Goal: Navigation & Orientation: Find specific page/section

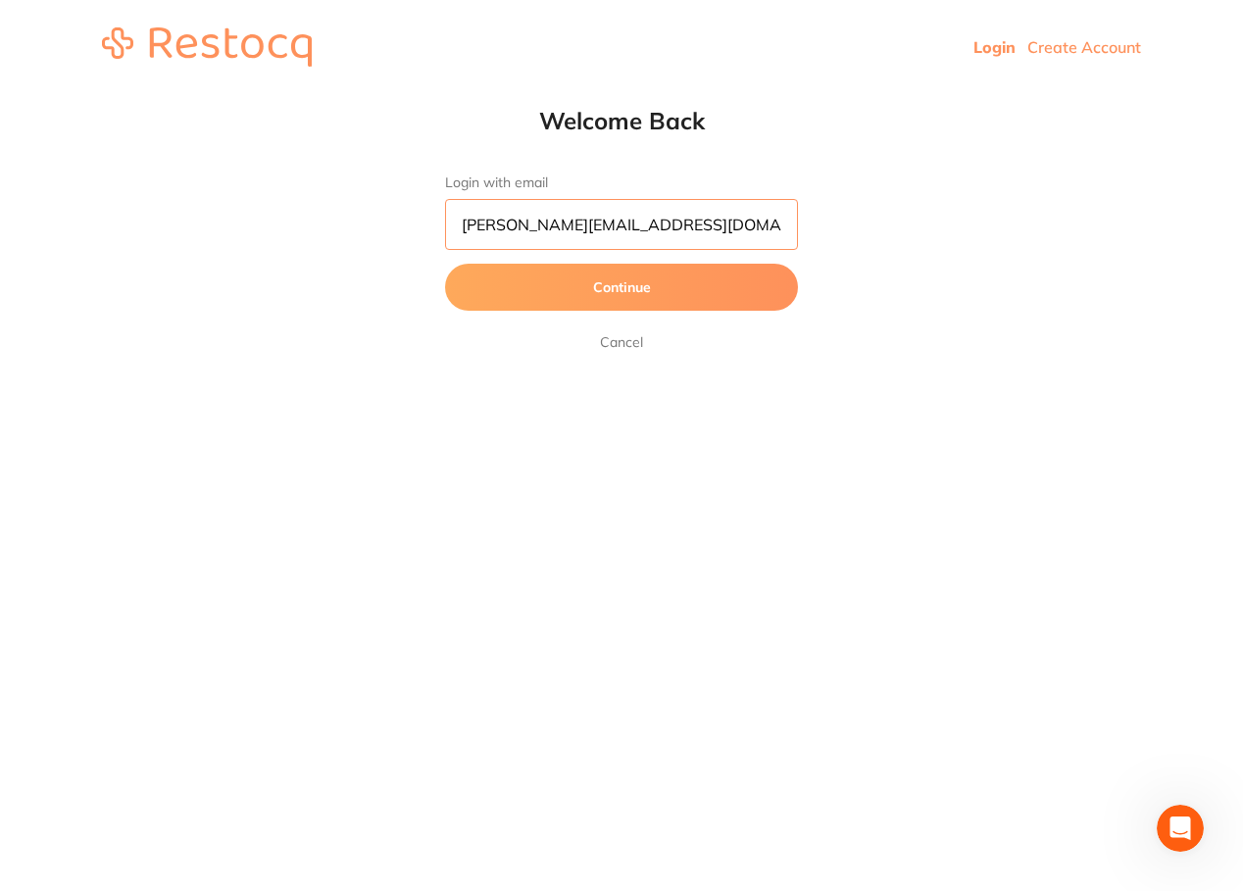
type input "[PERSON_NAME][EMAIL_ADDRESS][DOMAIN_NAME]"
click at [621, 288] on button "Continue" at bounding box center [621, 287] width 353 height 47
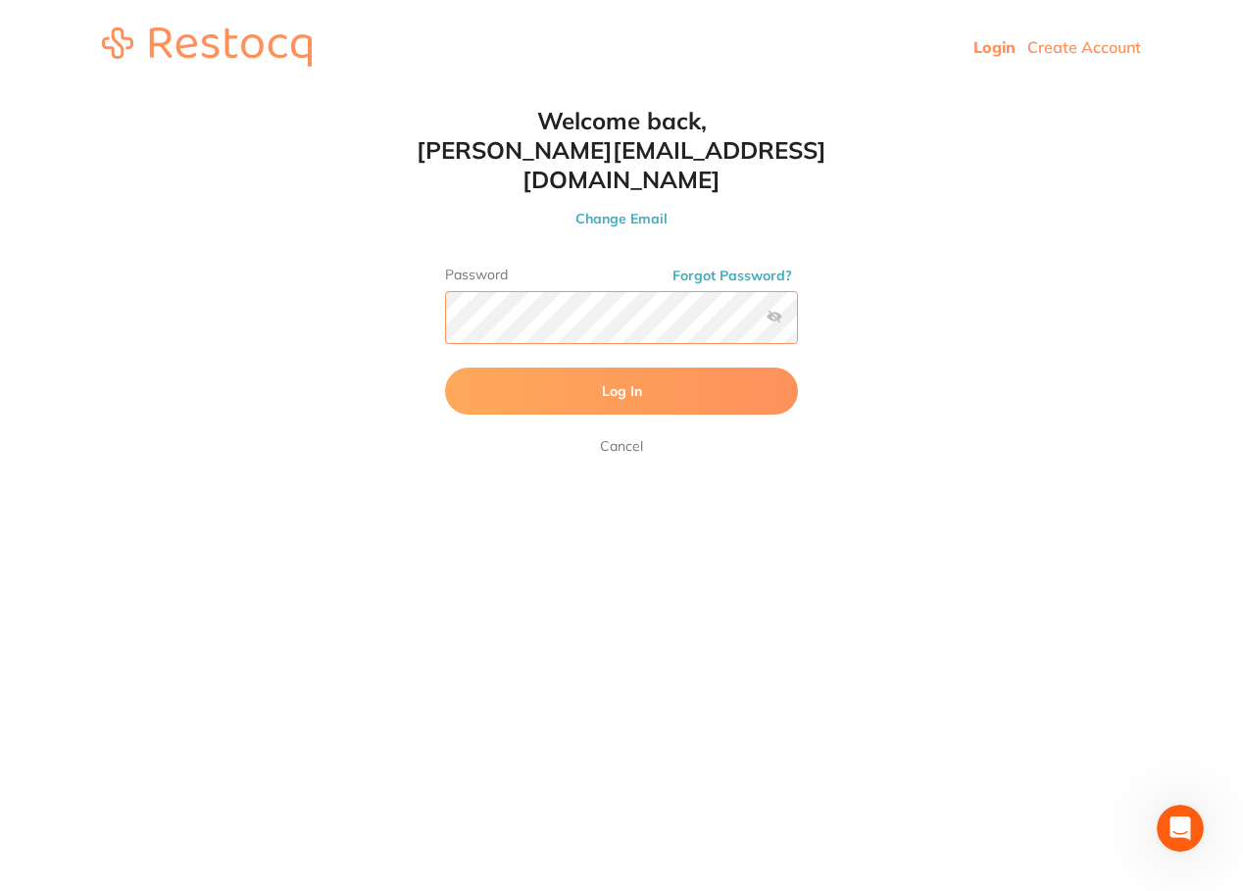
click at [621, 368] on button "Log In" at bounding box center [621, 391] width 353 height 47
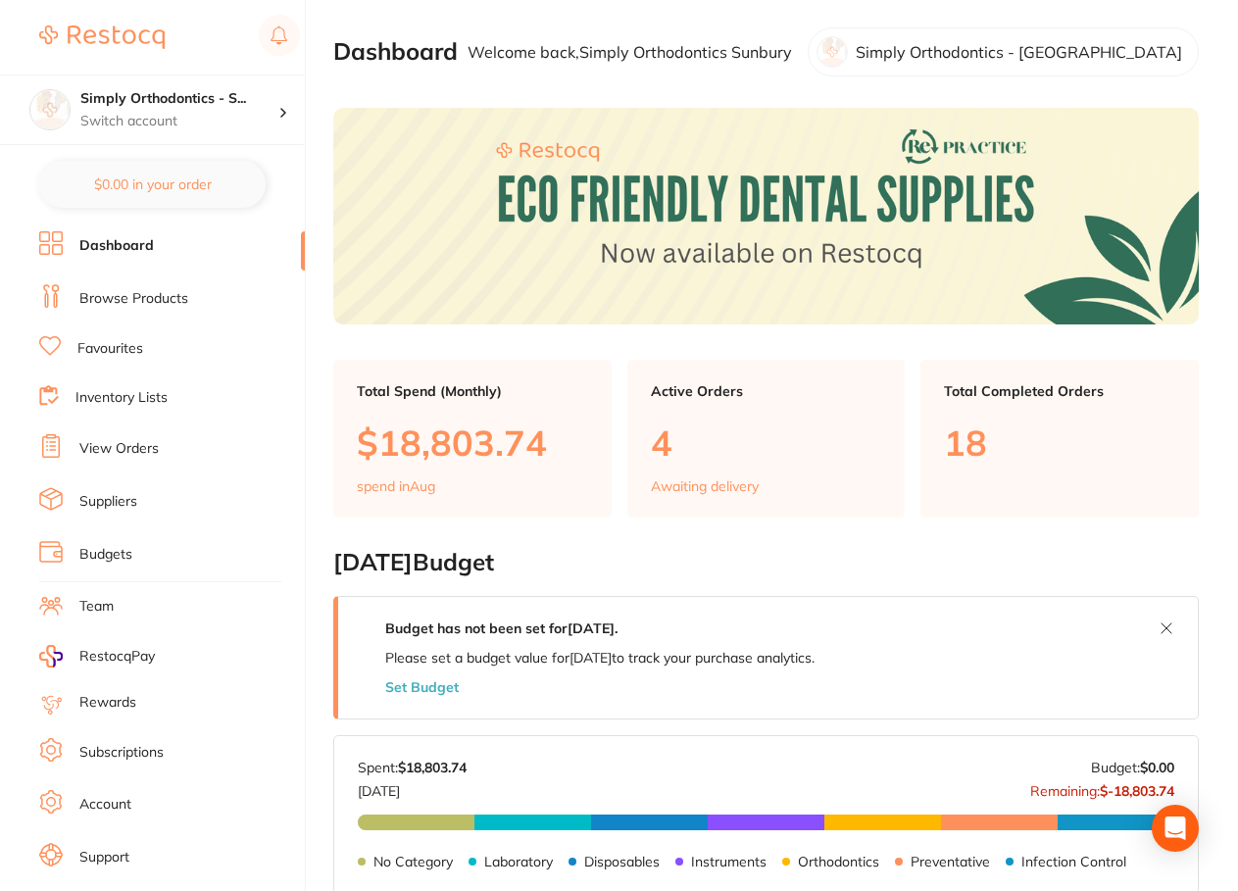
click at [120, 399] on link "Inventory Lists" at bounding box center [121, 398] width 92 height 20
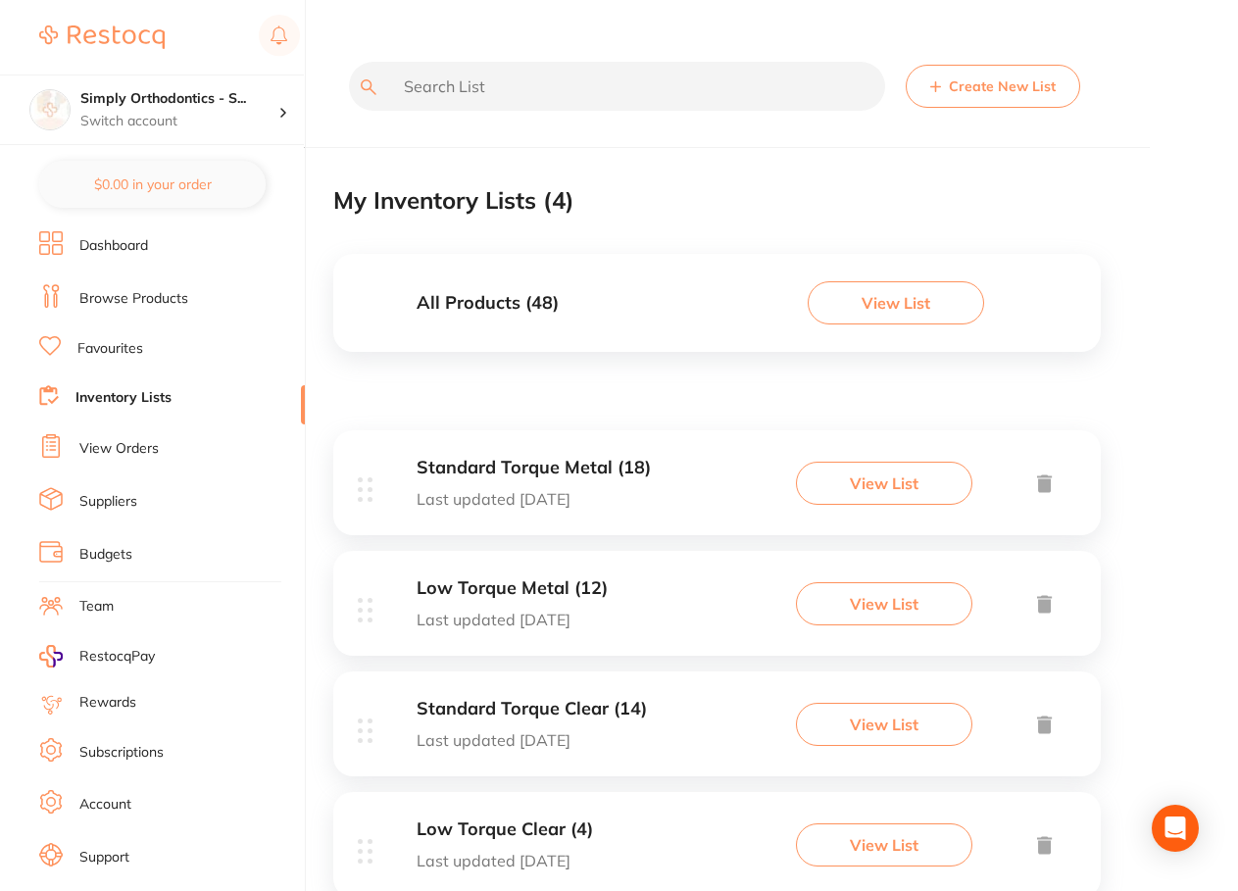
click at [111, 442] on link "View Orders" at bounding box center [118, 449] width 79 height 20
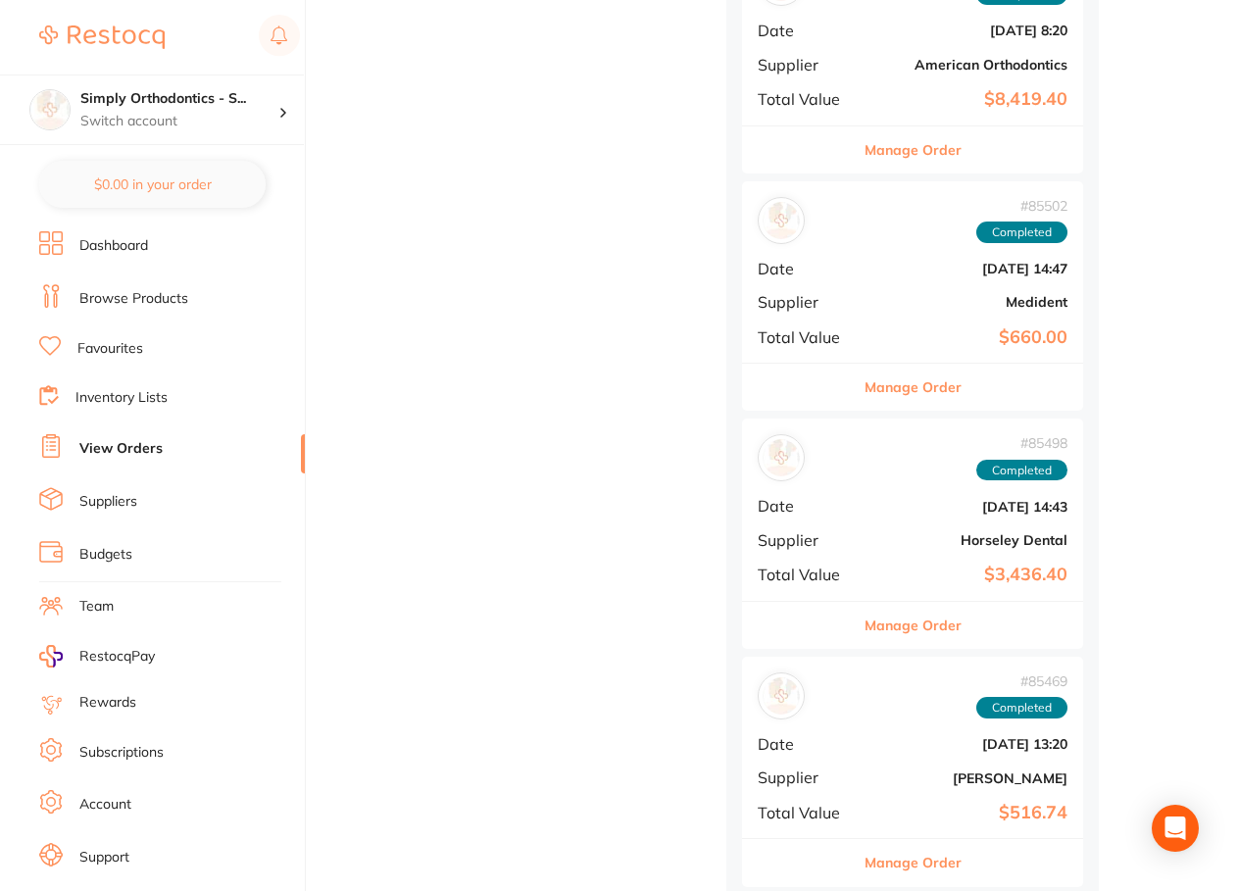
click at [110, 495] on link "Suppliers" at bounding box center [108, 502] width 58 height 20
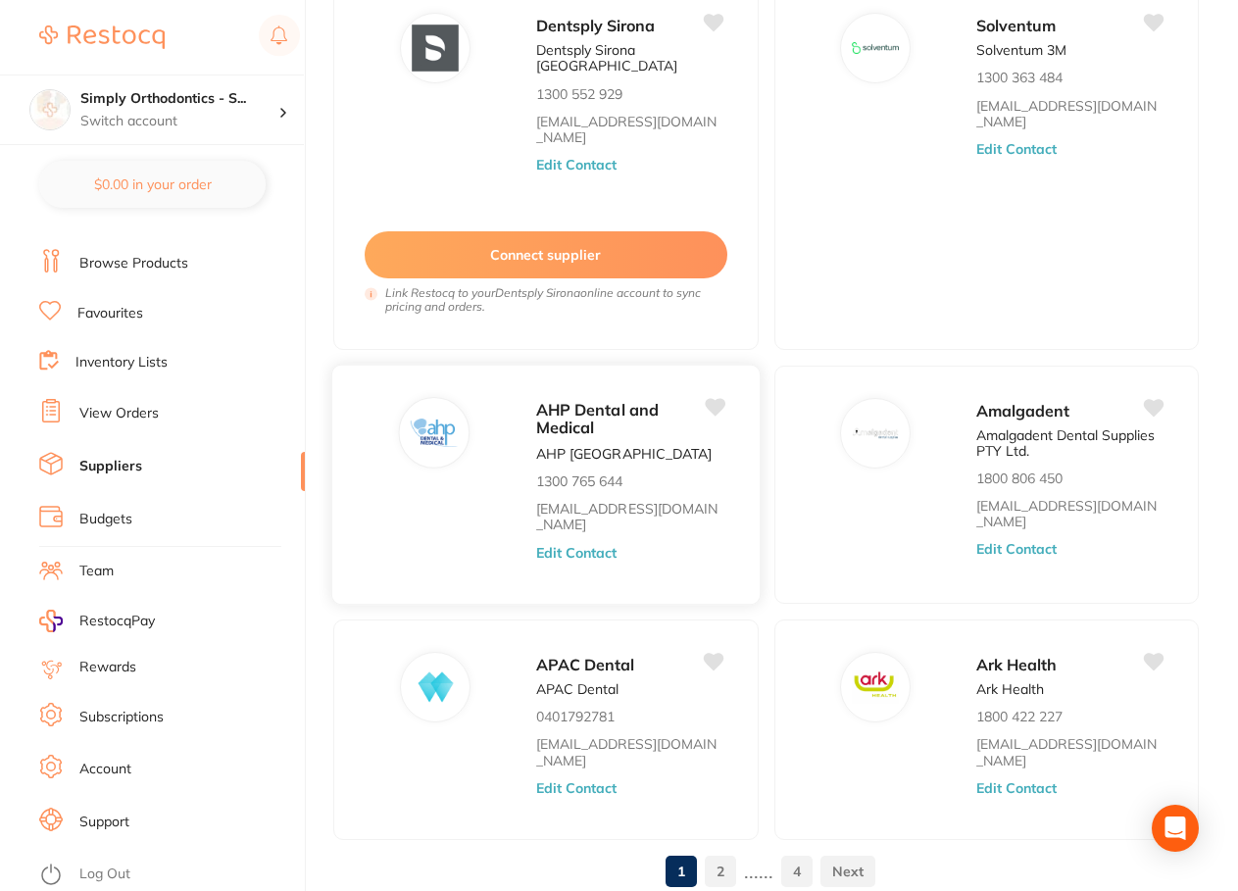
scroll to position [1021, 0]
click at [711, 853] on link "2" at bounding box center [720, 872] width 31 height 39
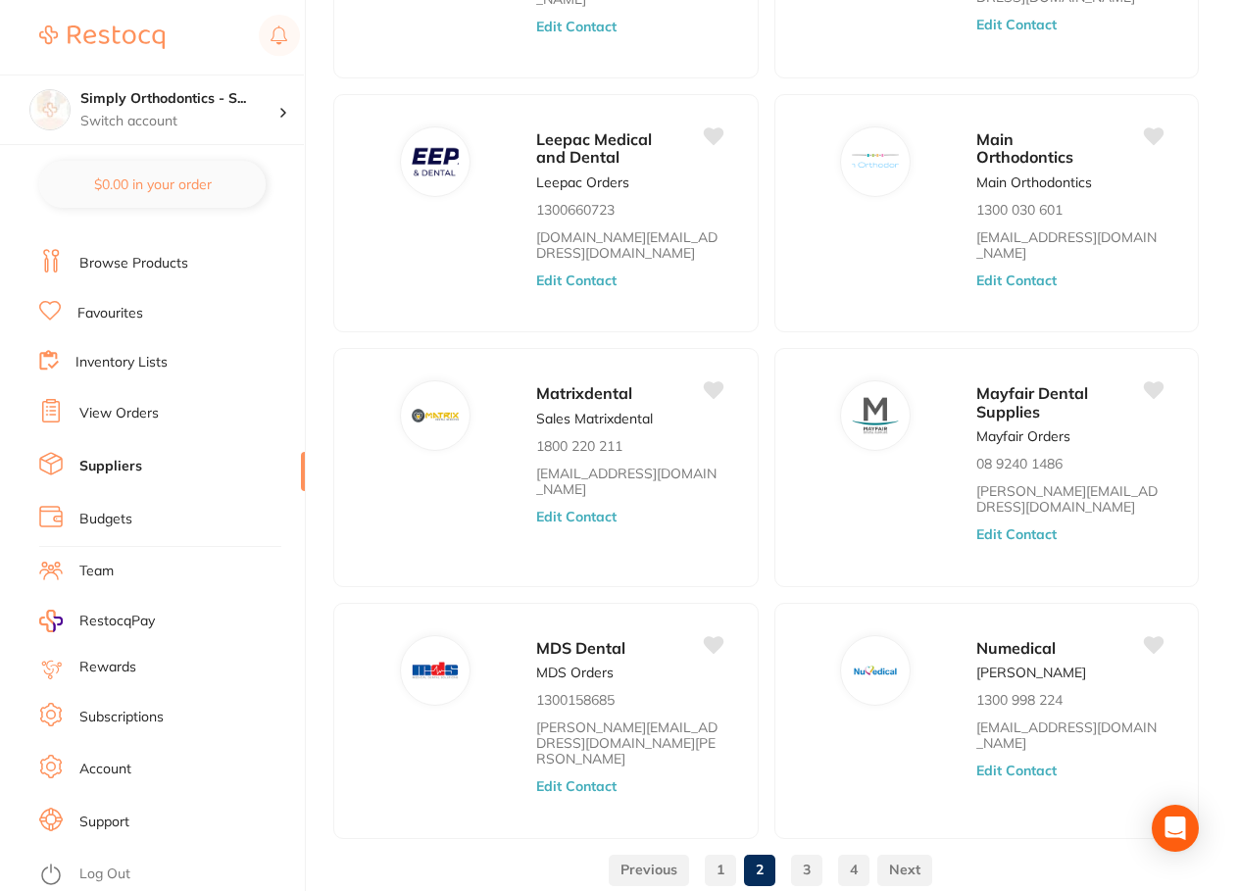
scroll to position [812, 0]
click at [809, 851] on link "3" at bounding box center [806, 870] width 31 height 39
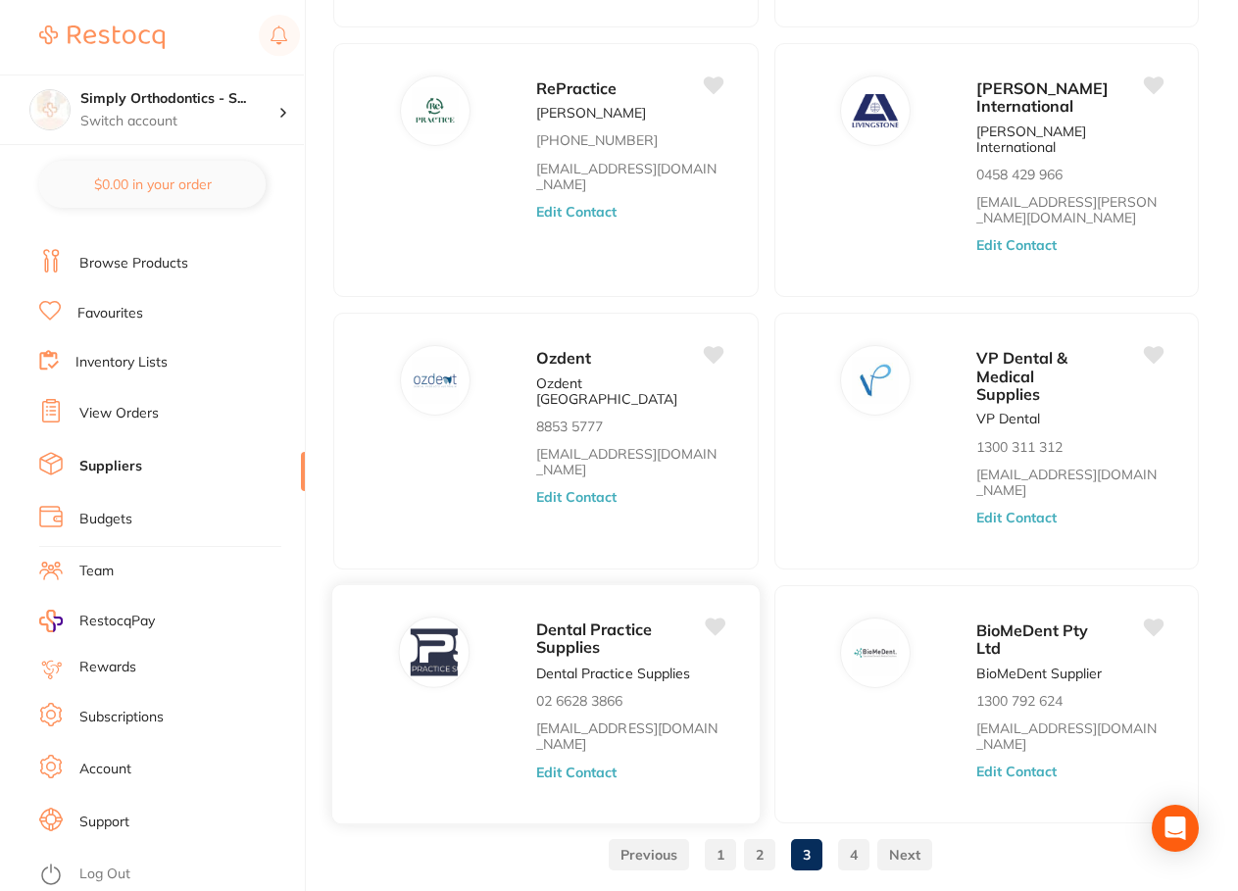
scroll to position [847, 0]
click at [852, 836] on link "4" at bounding box center [853, 855] width 31 height 39
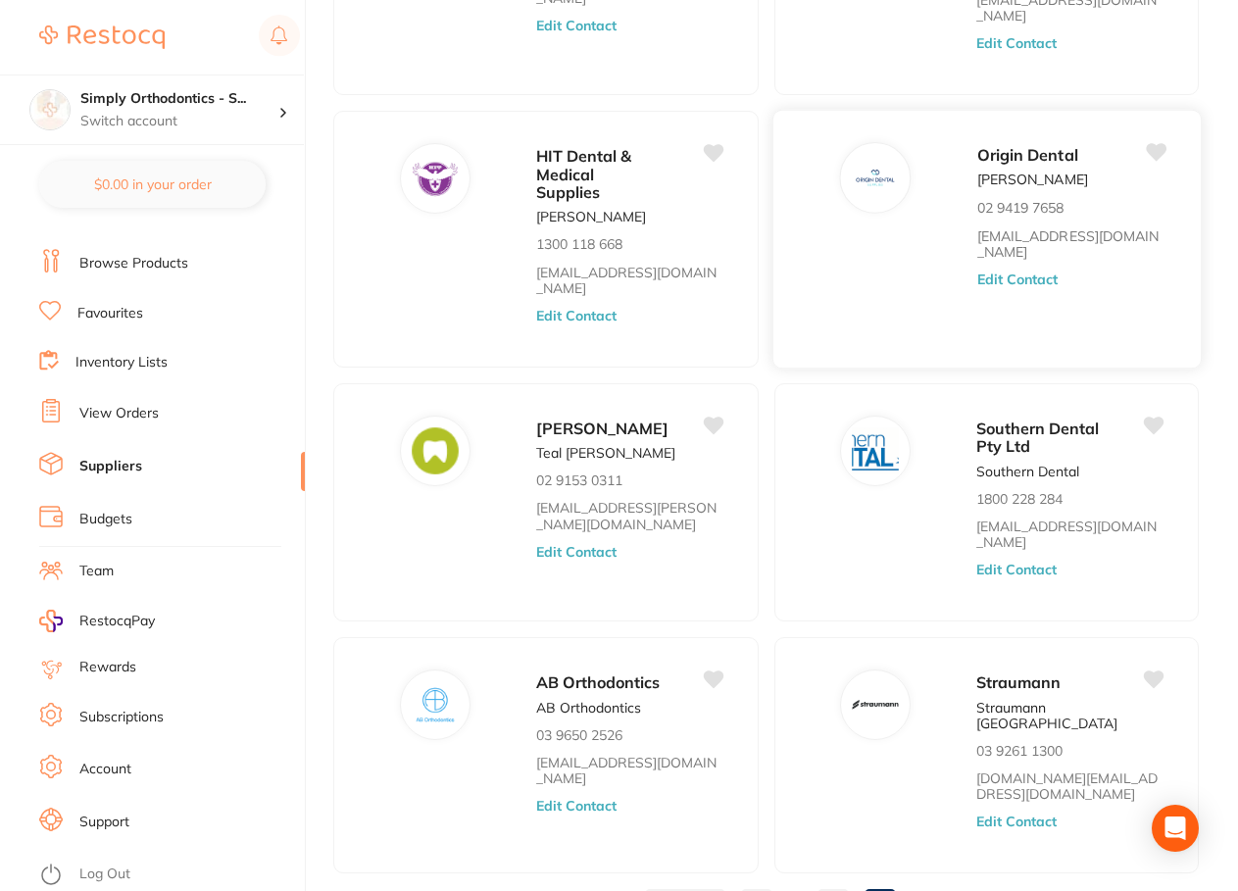
scroll to position [849, 0]
click at [511, 637] on div "AB Orthodontics AB Orthodontics 03 9650 2526 [EMAIL_ADDRESS][DOMAIN_NAME] Edit …" at bounding box center [545, 756] width 429 height 238
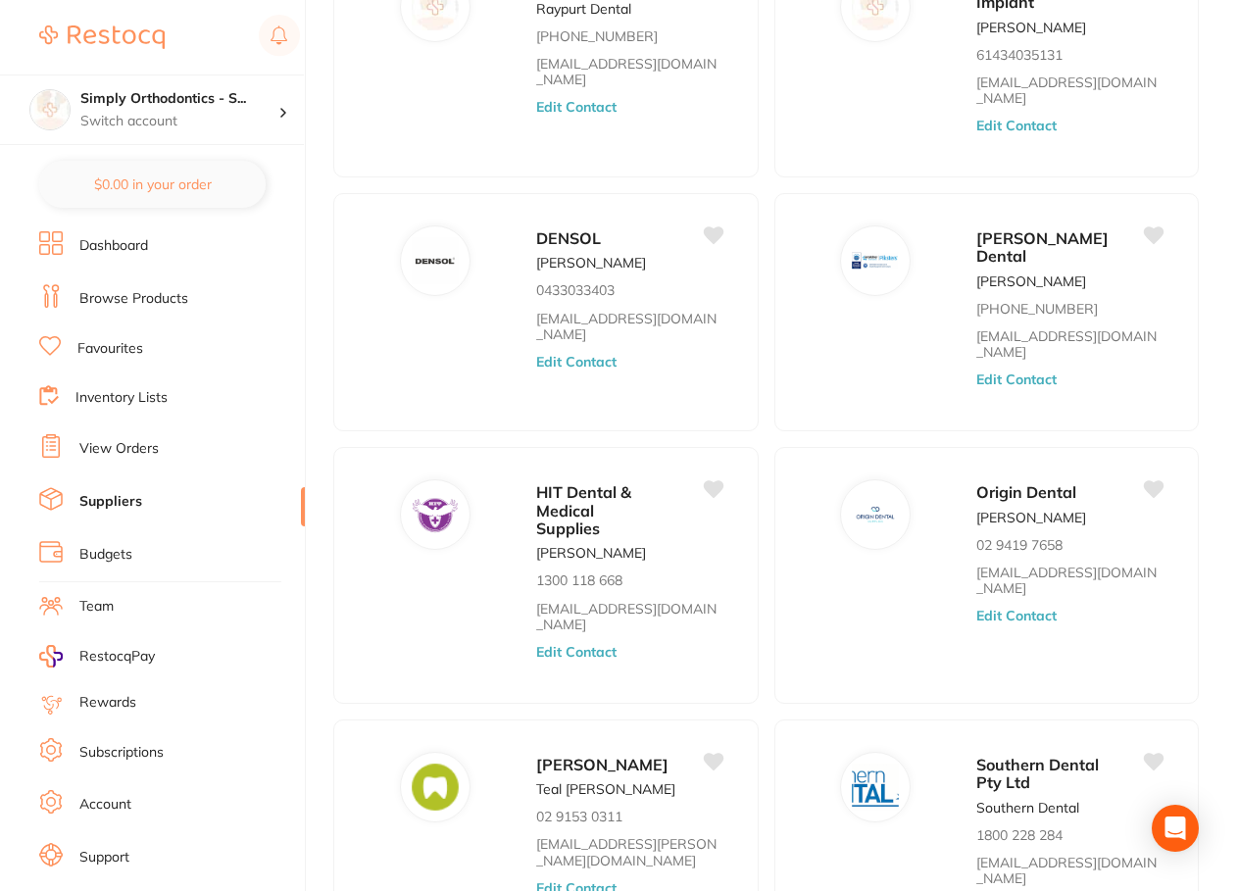
scroll to position [0, 0]
click at [131, 294] on link "Browse Products" at bounding box center [133, 299] width 109 height 20
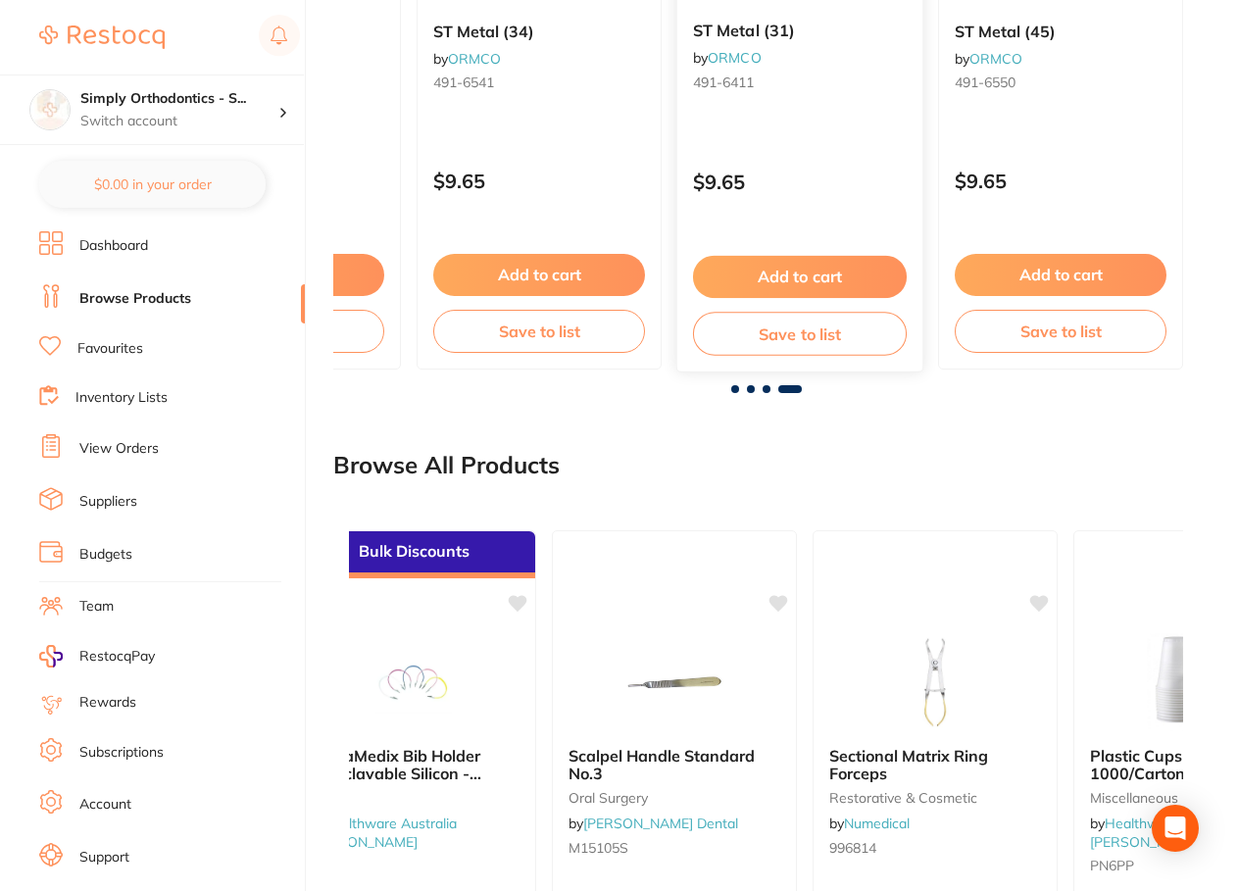
scroll to position [1208, 0]
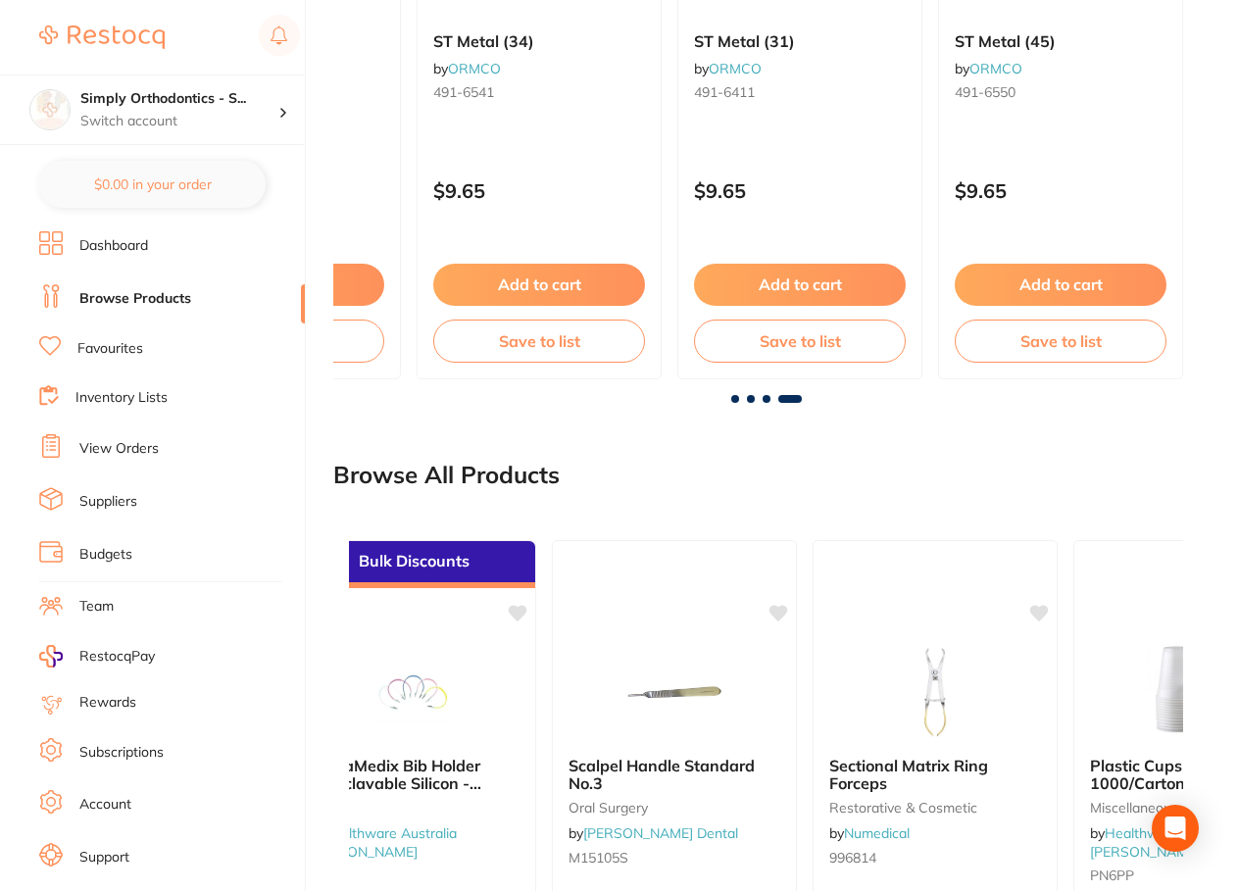
click at [764, 401] on span at bounding box center [767, 399] width 8 height 8
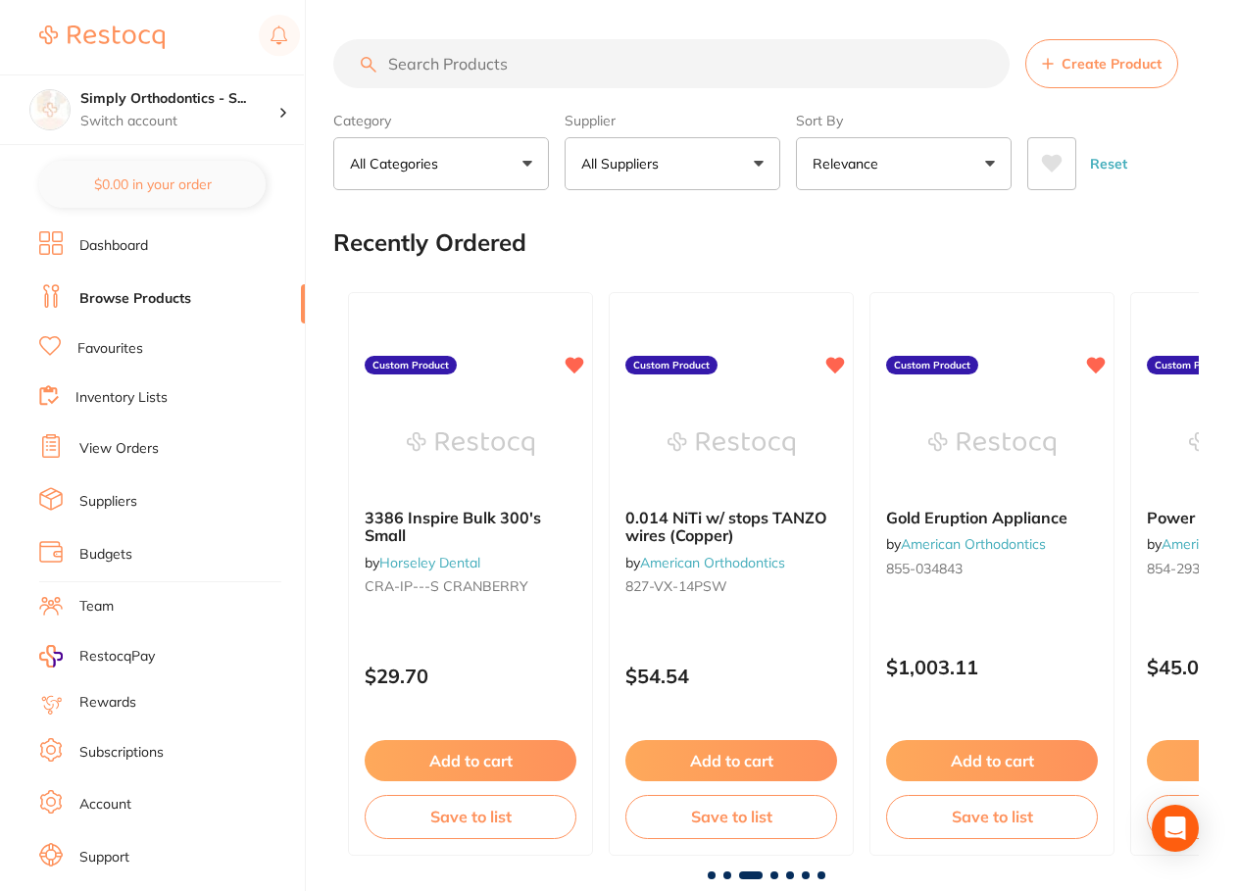
click at [462, 173] on button "All Categories" at bounding box center [441, 163] width 216 height 53
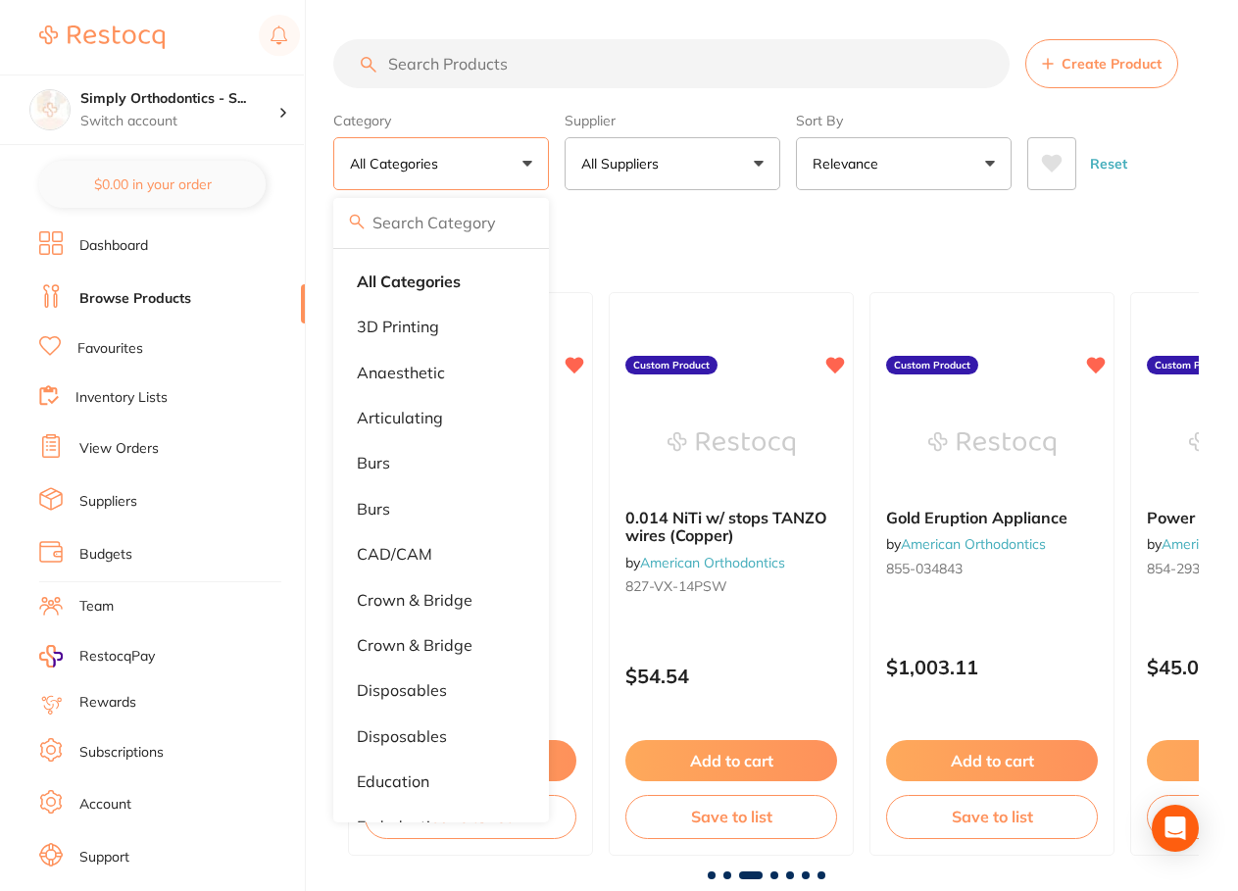
click at [665, 179] on button "All Suppliers" at bounding box center [673, 163] width 216 height 53
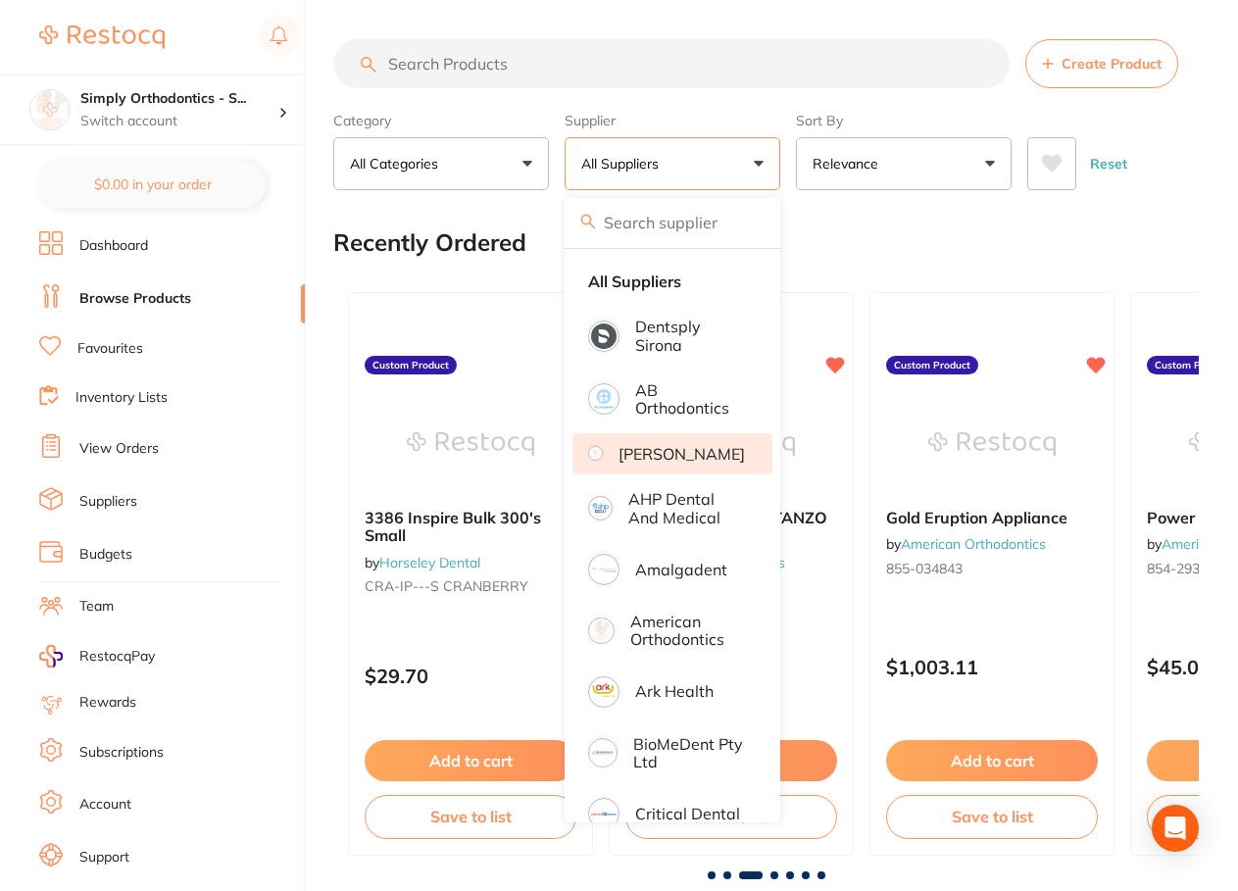
click at [679, 457] on p "[PERSON_NAME]" at bounding box center [681, 454] width 126 height 18
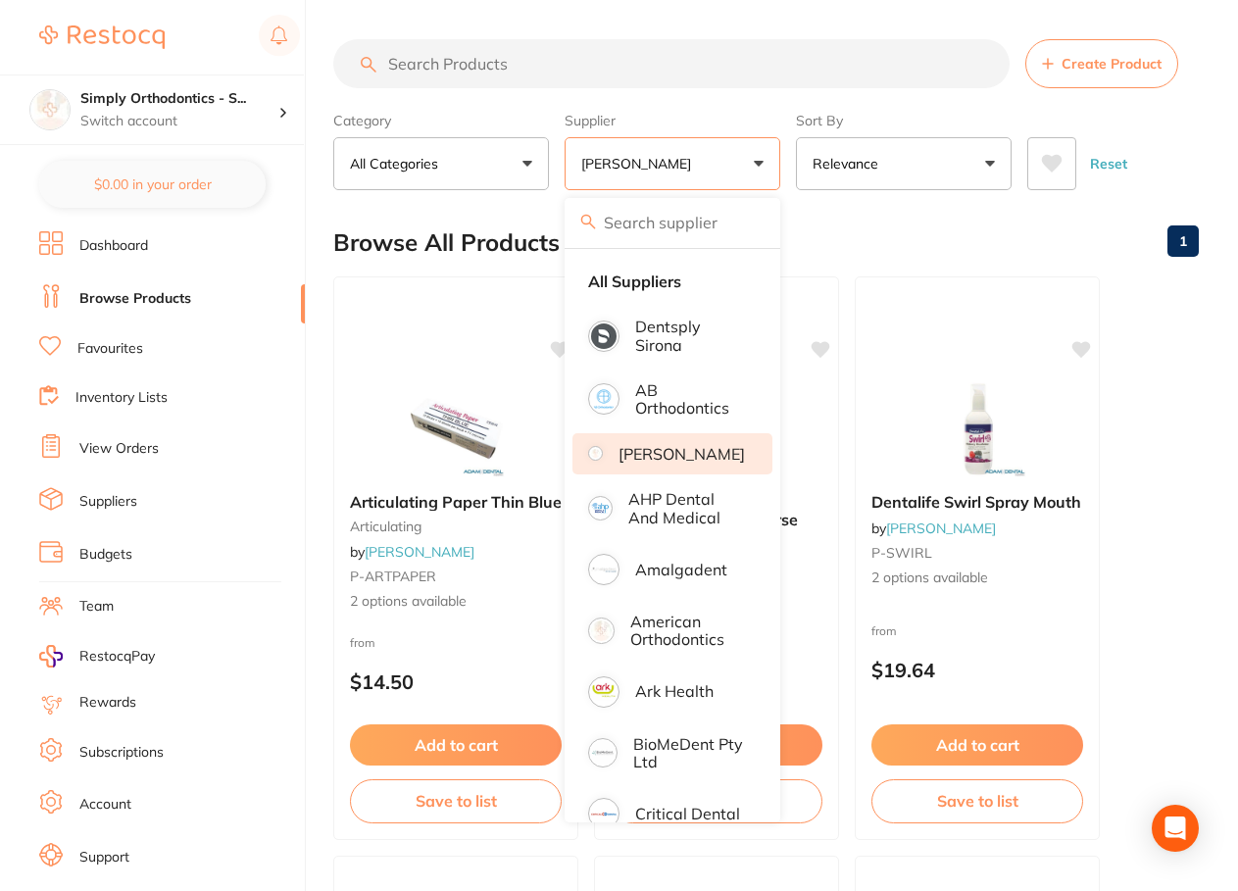
scroll to position [0, 0]
click at [652, 407] on p "AB Orthodontics" at bounding box center [690, 399] width 110 height 36
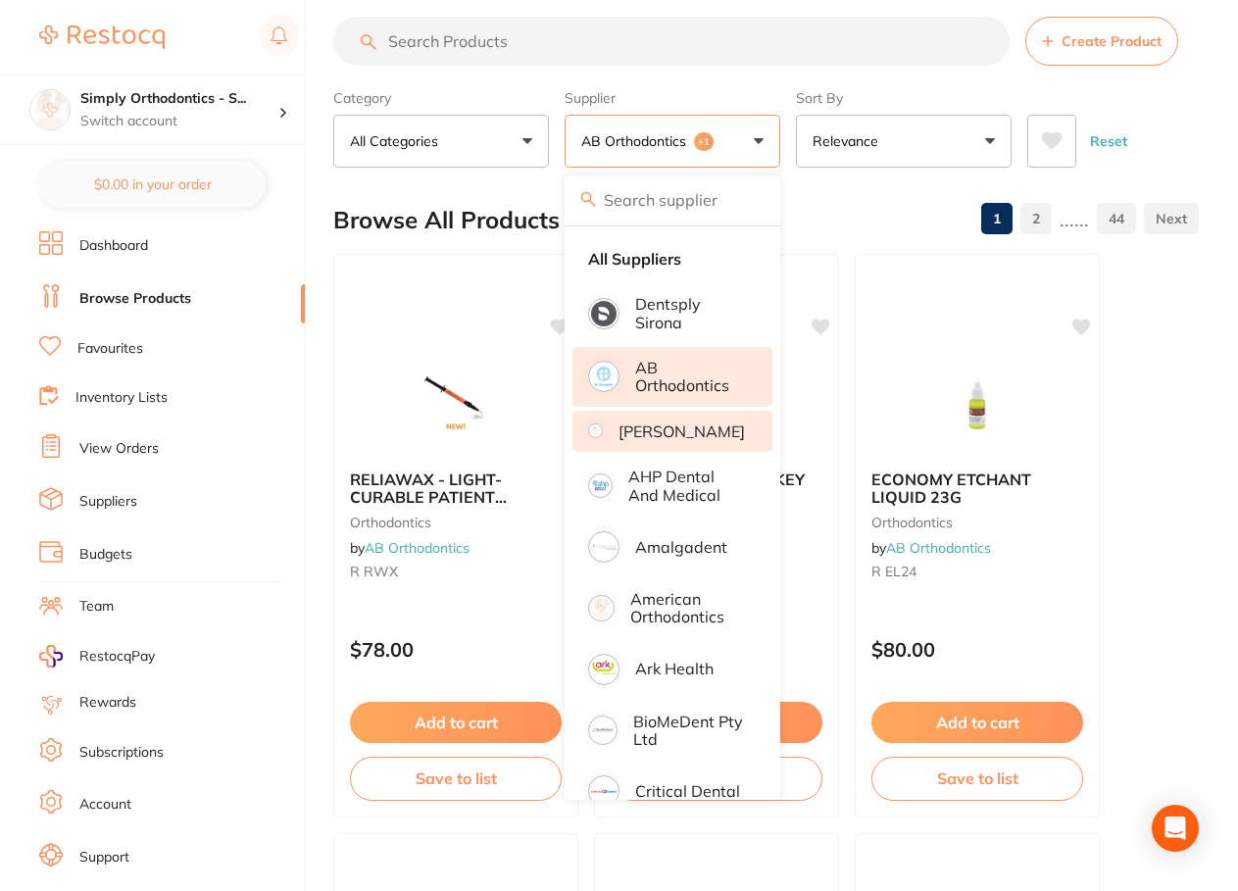
scroll to position [24, 0]
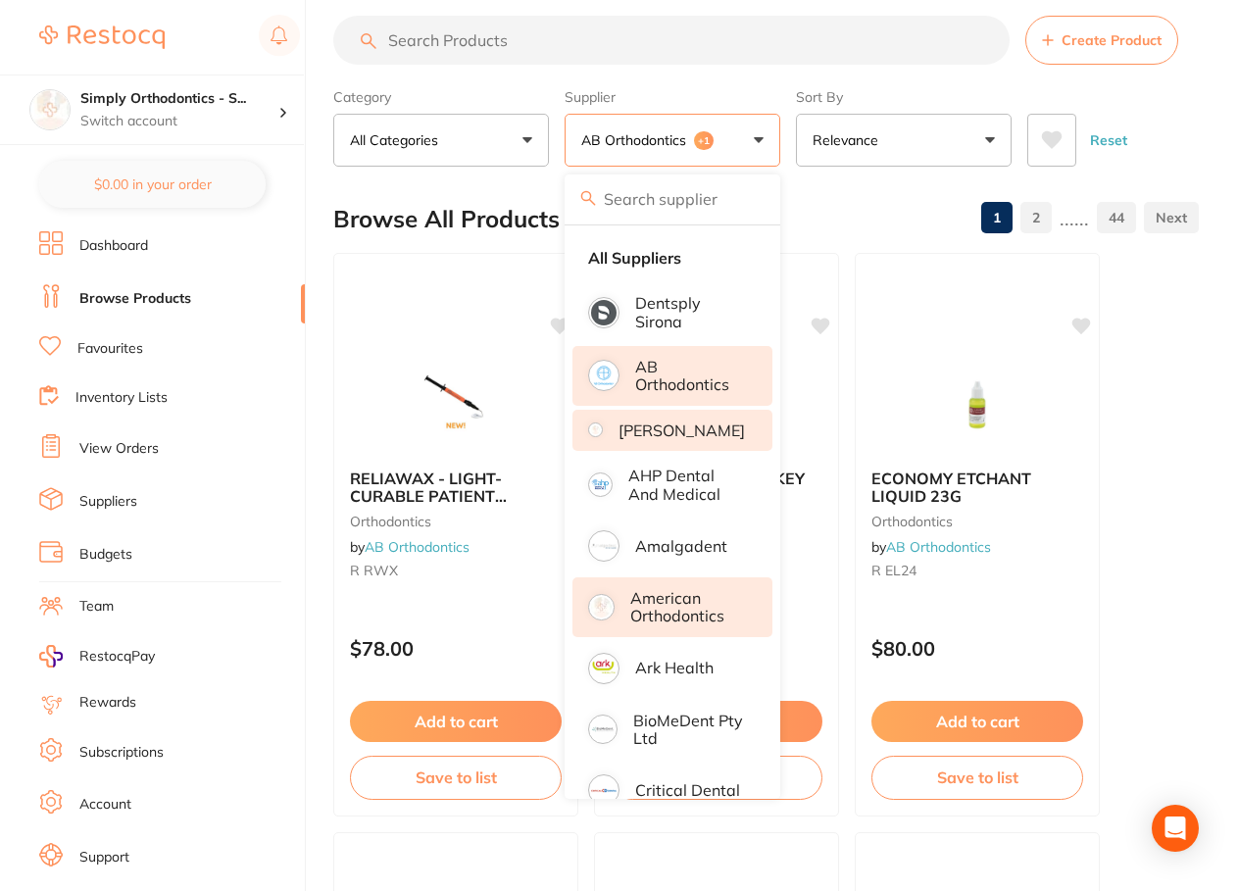
click at [655, 613] on p "American Orthodontics" at bounding box center [688, 607] width 116 height 36
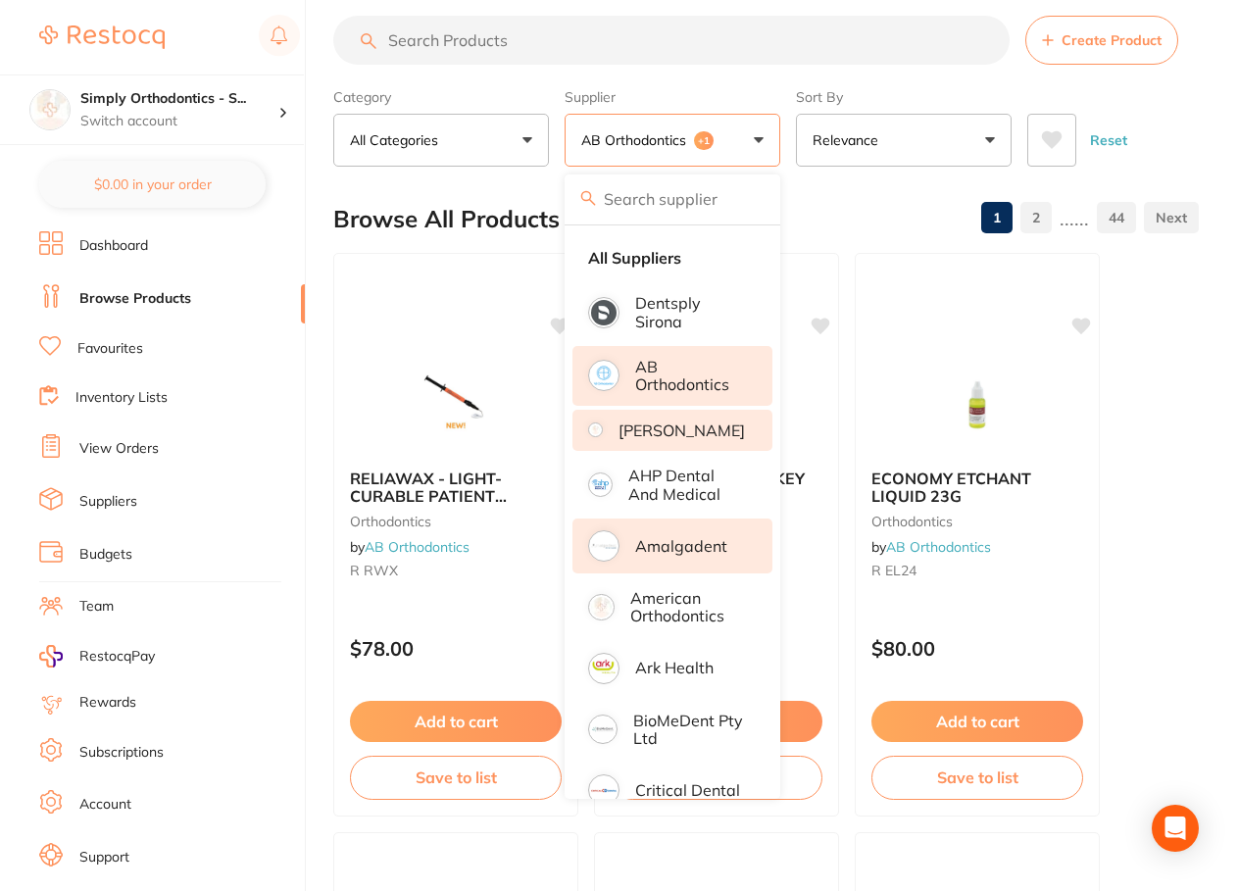
scroll to position [0, 0]
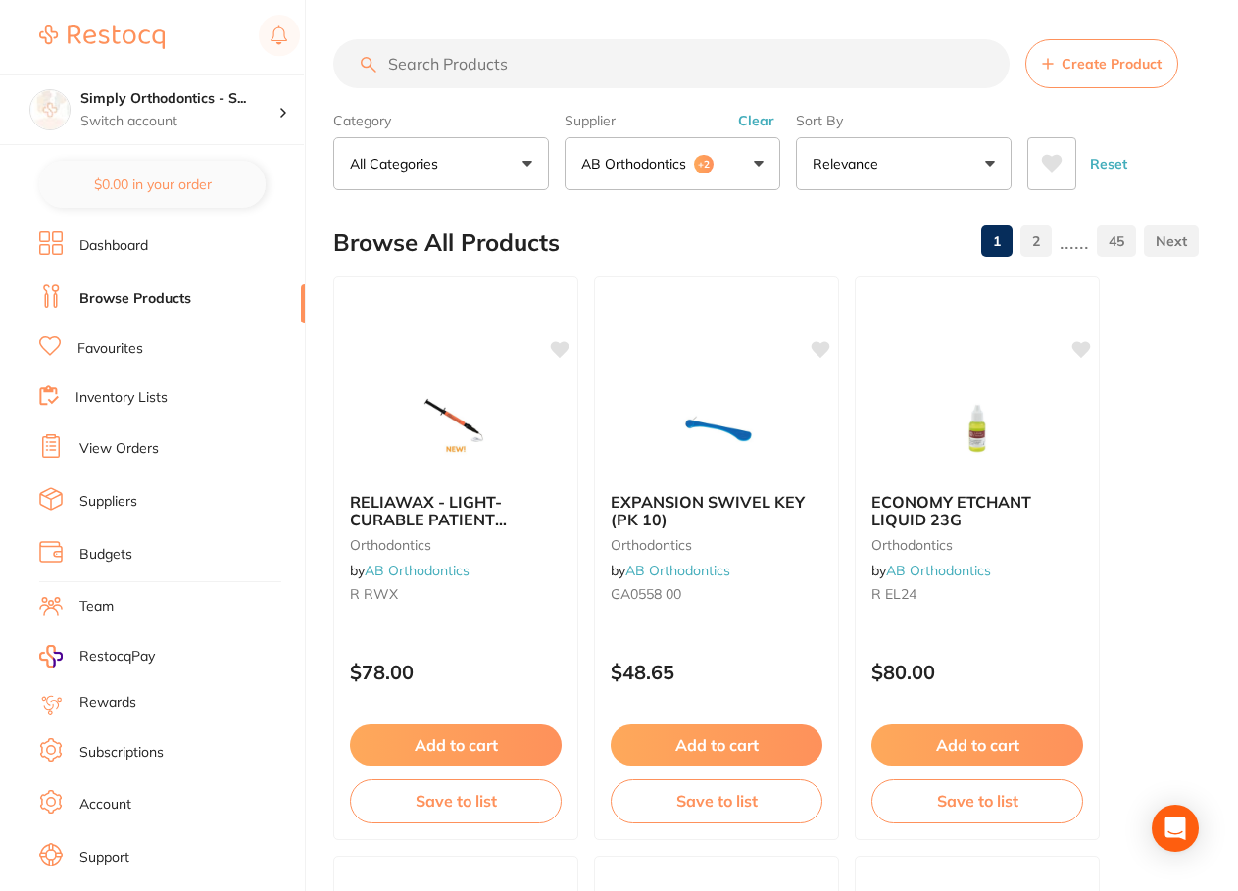
click at [756, 168] on button "AB Orthodontics +2" at bounding box center [673, 163] width 216 height 53
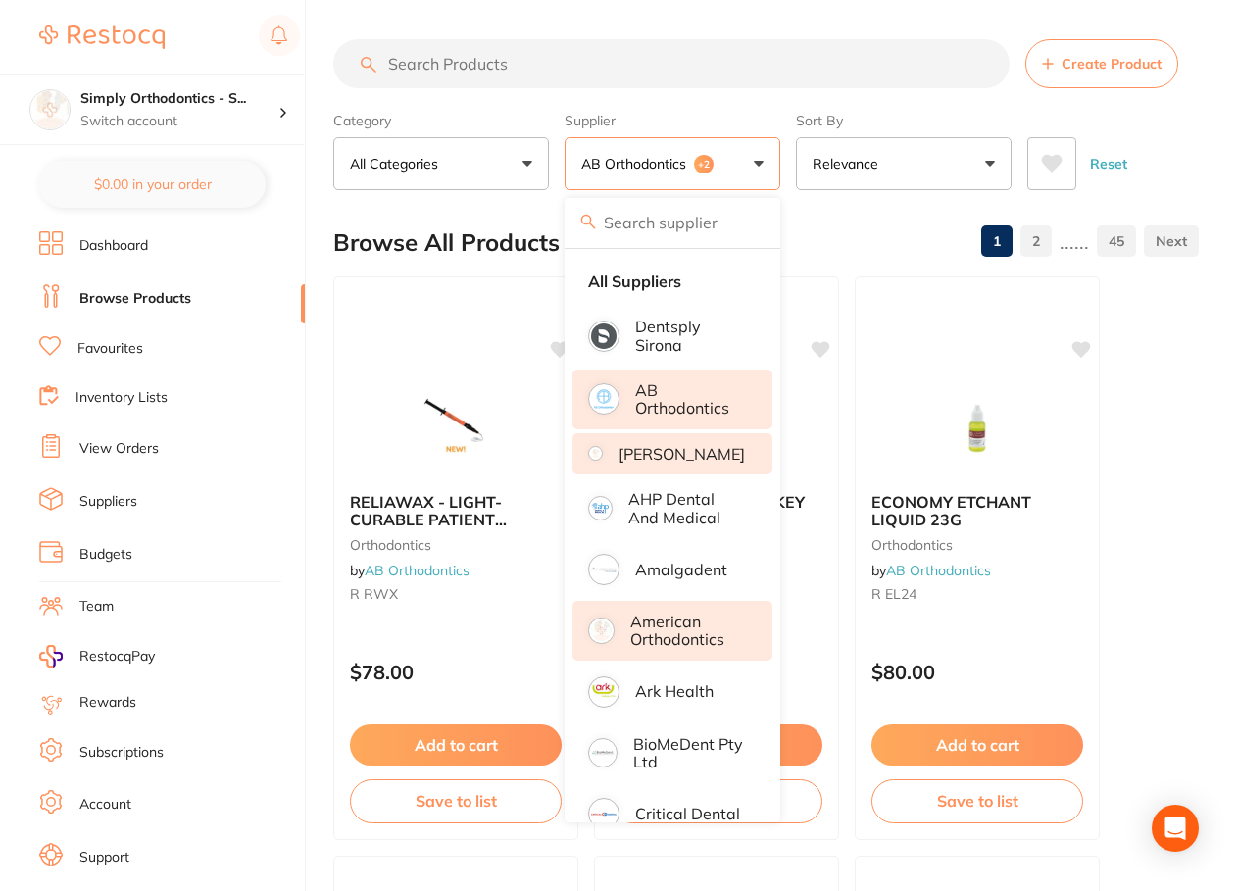
click at [750, 474] on li "[PERSON_NAME]" at bounding box center [672, 453] width 200 height 41
click at [724, 396] on p "AB Orthodontics" at bounding box center [690, 399] width 110 height 36
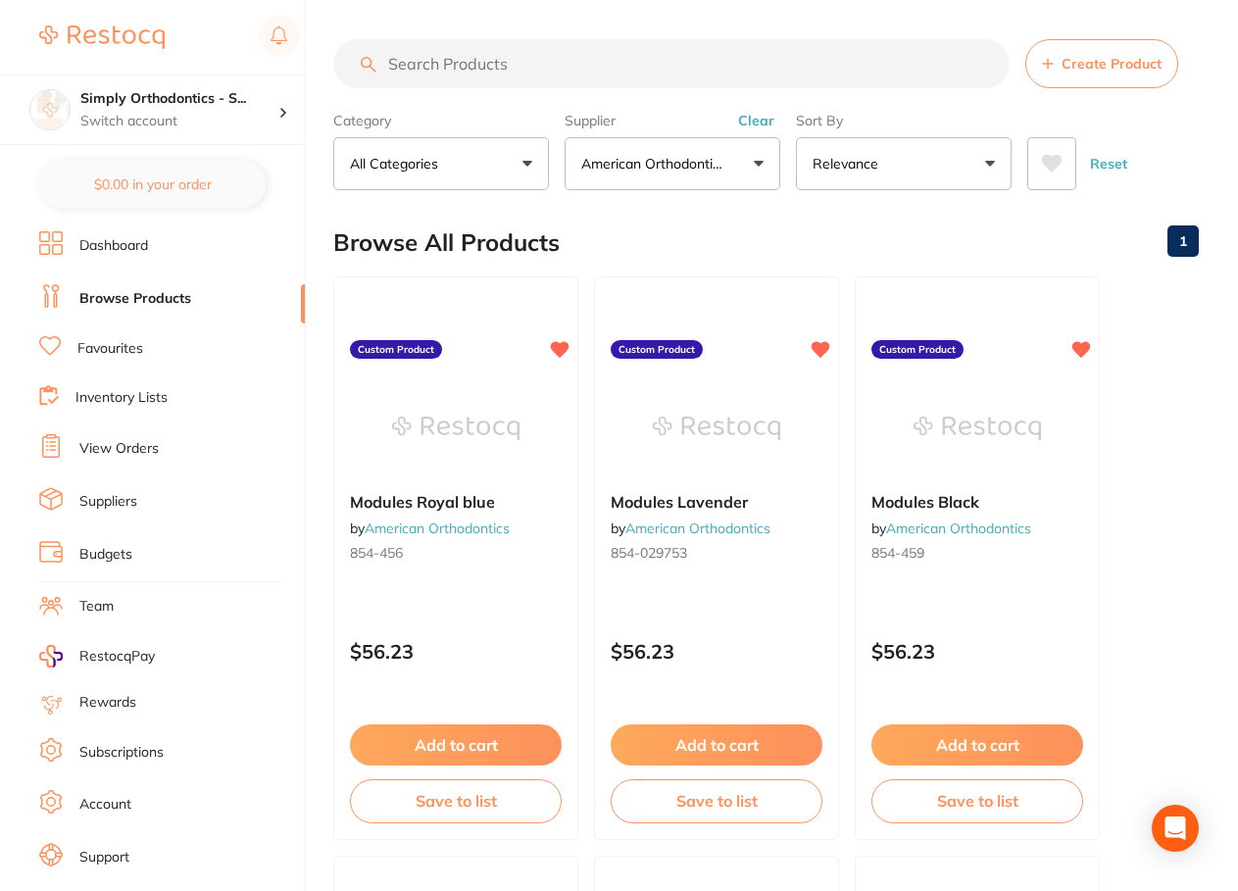
click at [111, 246] on link "Dashboard" at bounding box center [113, 246] width 69 height 20
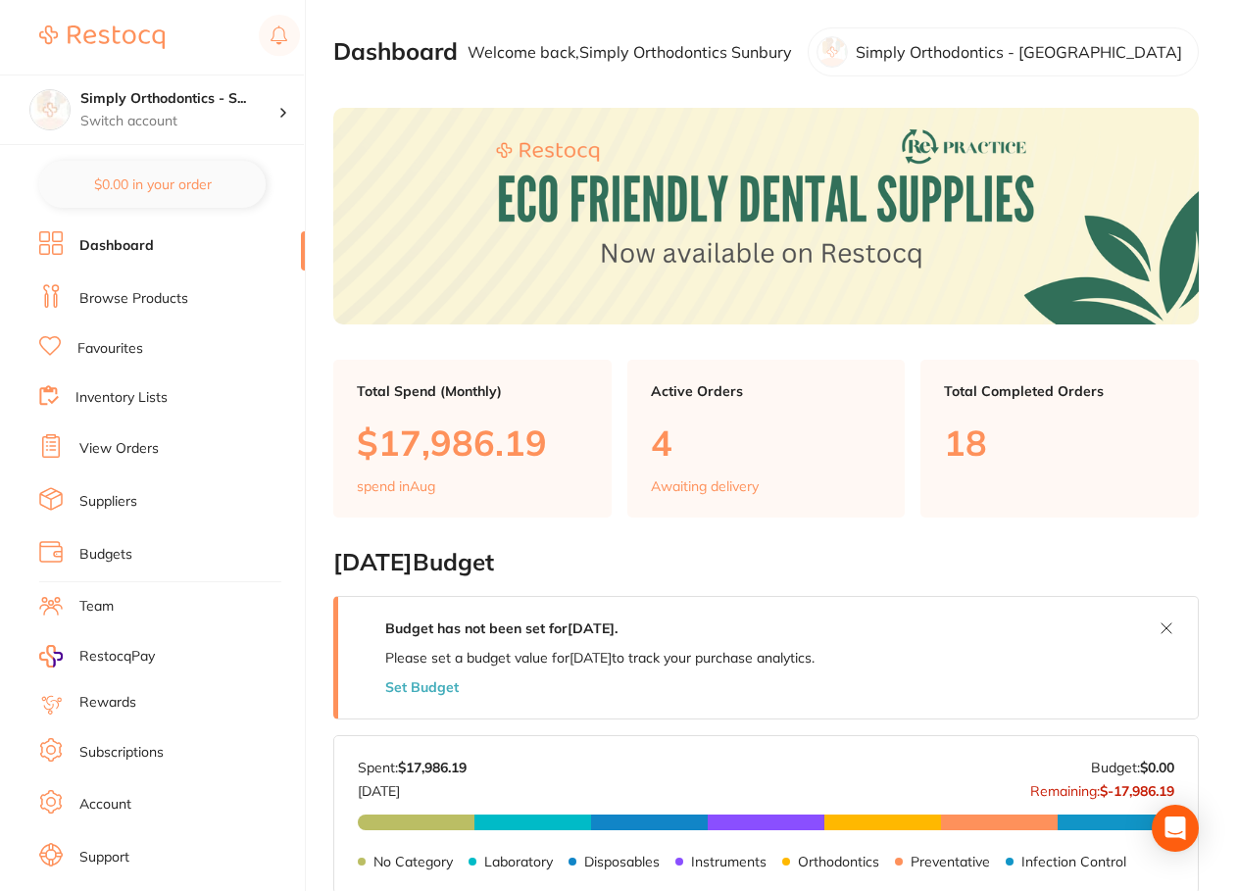
click at [125, 396] on link "Inventory Lists" at bounding box center [121, 398] width 92 height 20
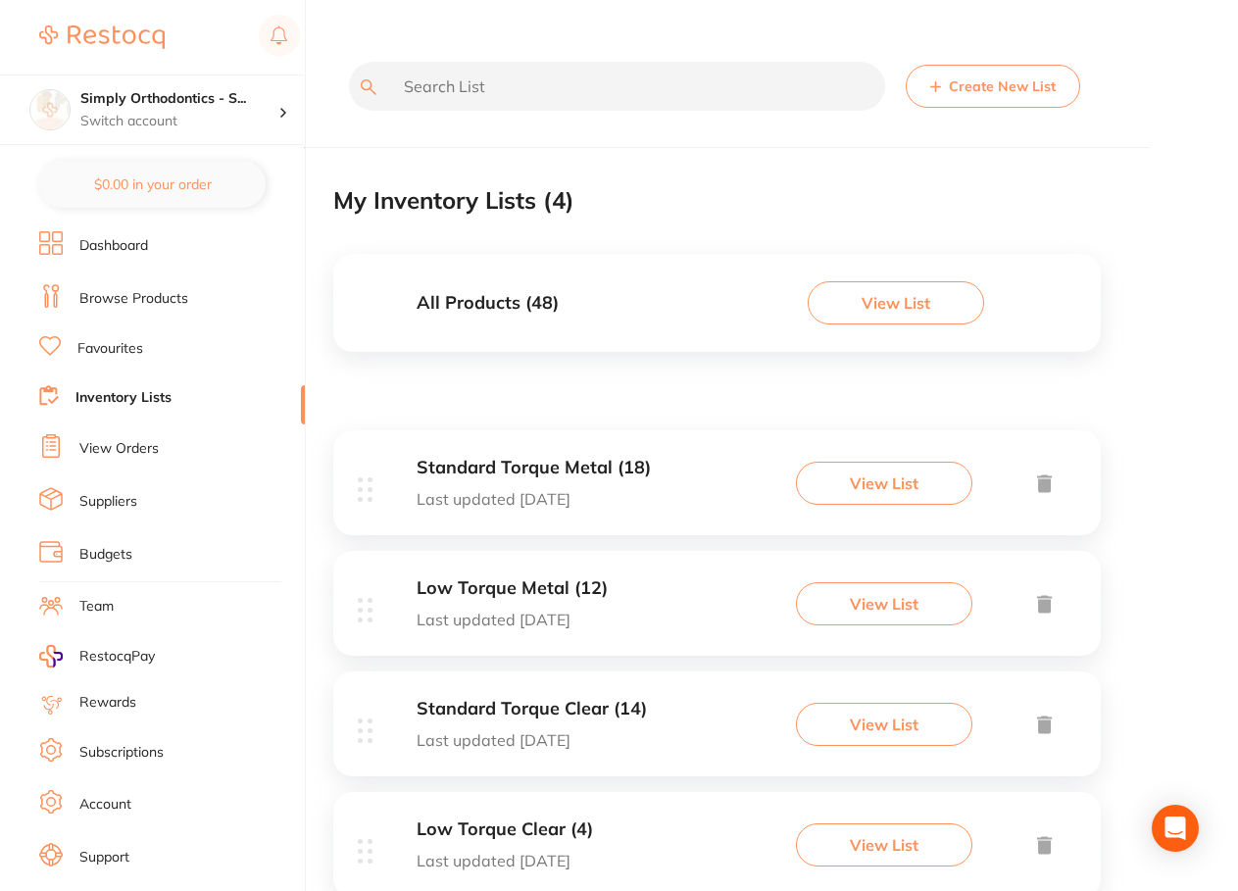
click at [147, 447] on link "View Orders" at bounding box center [118, 449] width 79 height 20
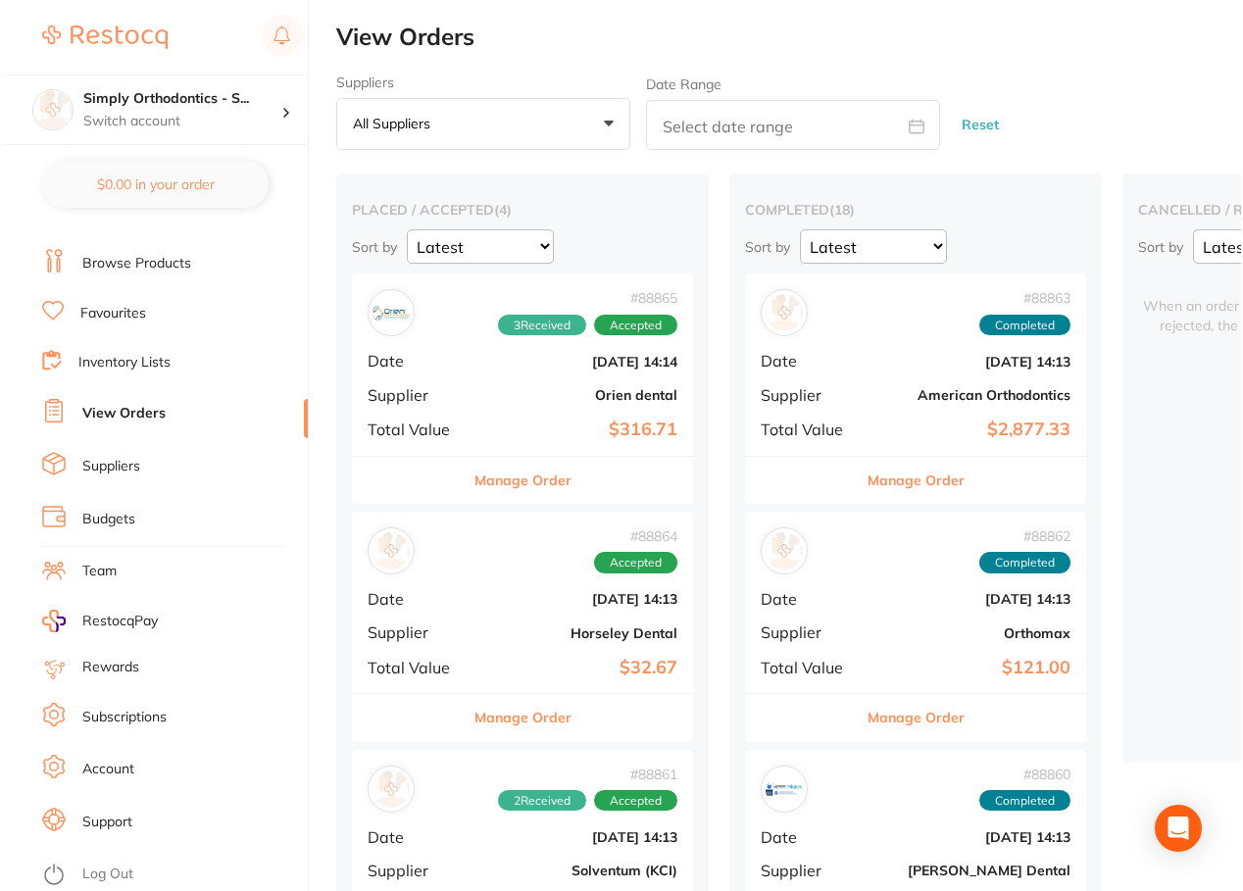
scroll to position [50, 0]
click at [94, 562] on link "Team" at bounding box center [96, 572] width 34 height 20
